Goal: Complete application form

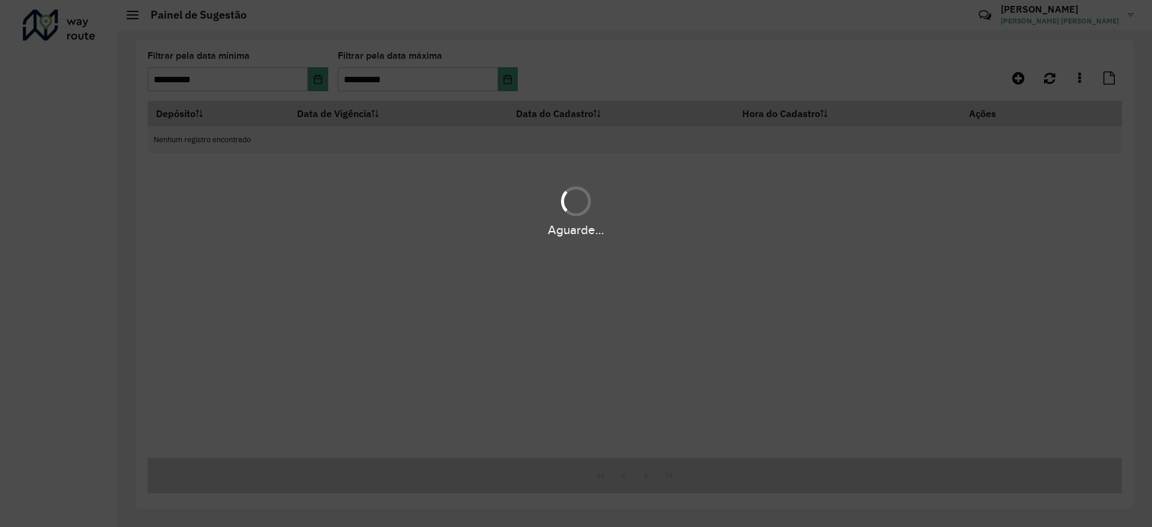
click at [791, 254] on div "Aguarde..." at bounding box center [576, 263] width 1152 height 527
click at [756, 242] on div "Aguarde..." at bounding box center [576, 263] width 1152 height 527
click at [719, 395] on div "Aguarde..." at bounding box center [576, 263] width 1152 height 527
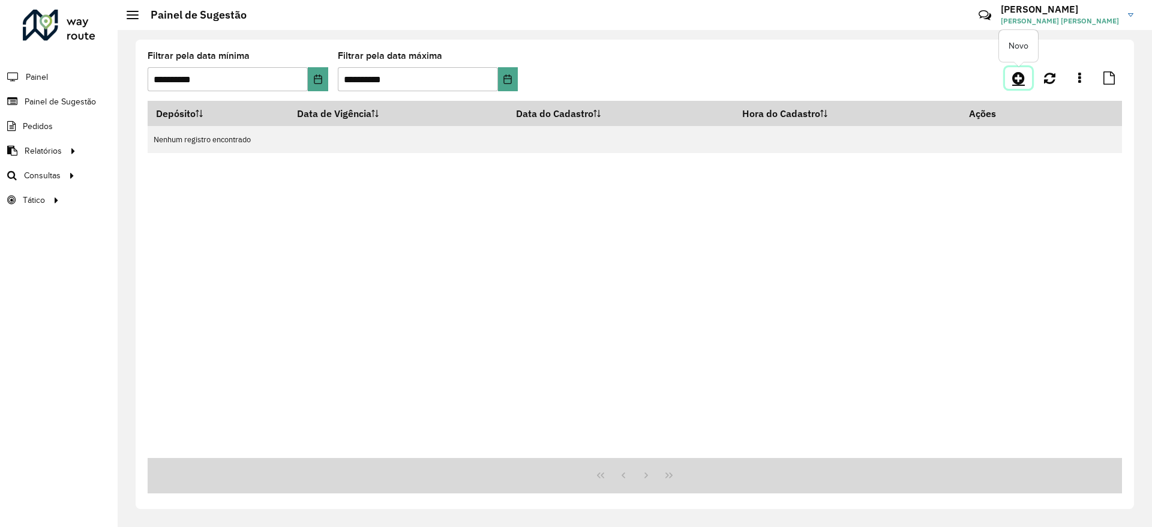
click at [1017, 73] on icon at bounding box center [1018, 78] width 13 height 14
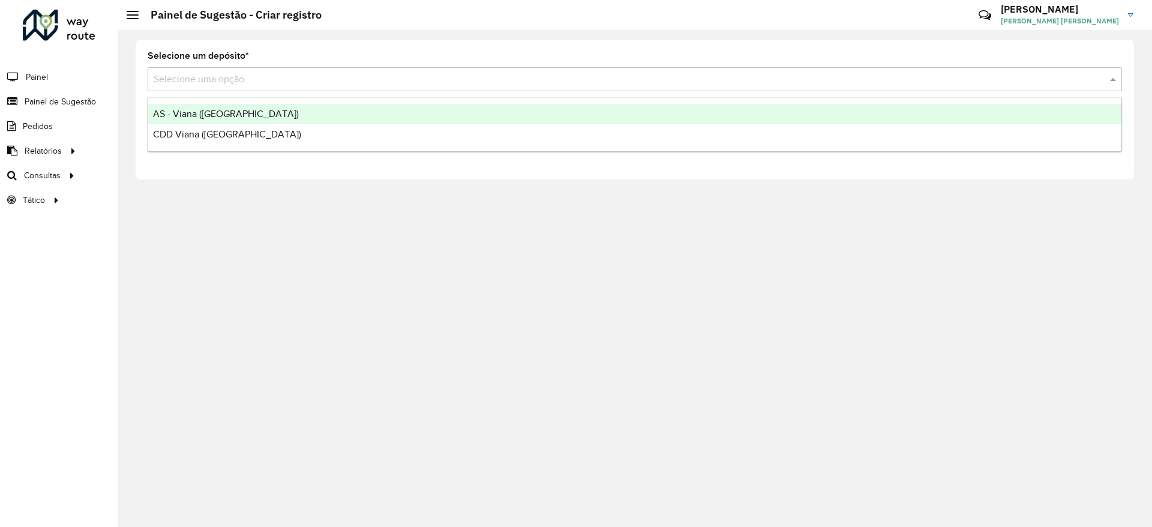
click at [789, 76] on input "text" at bounding box center [623, 80] width 938 height 14
click at [241, 122] on div "AS - Viana (Vitória)" at bounding box center [634, 114] width 973 height 20
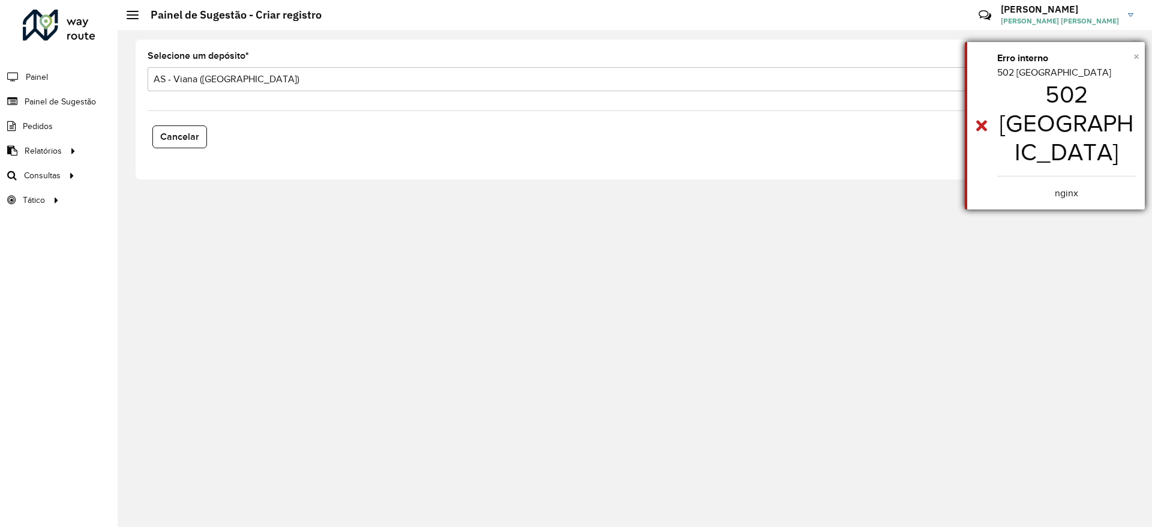
click at [1135, 53] on span "×" at bounding box center [1136, 56] width 6 height 13
